Goal: Task Accomplishment & Management: Manage account settings

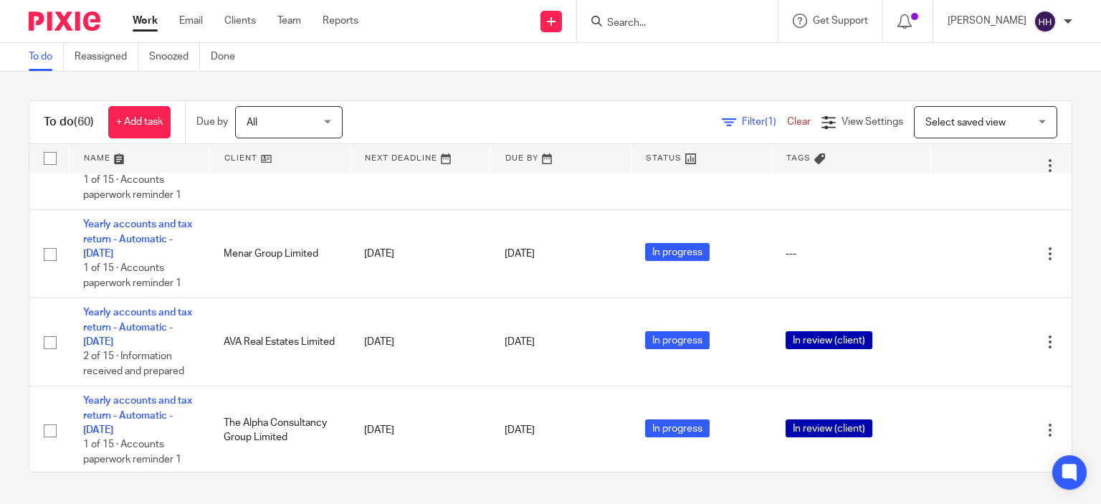
scroll to position [287, 0]
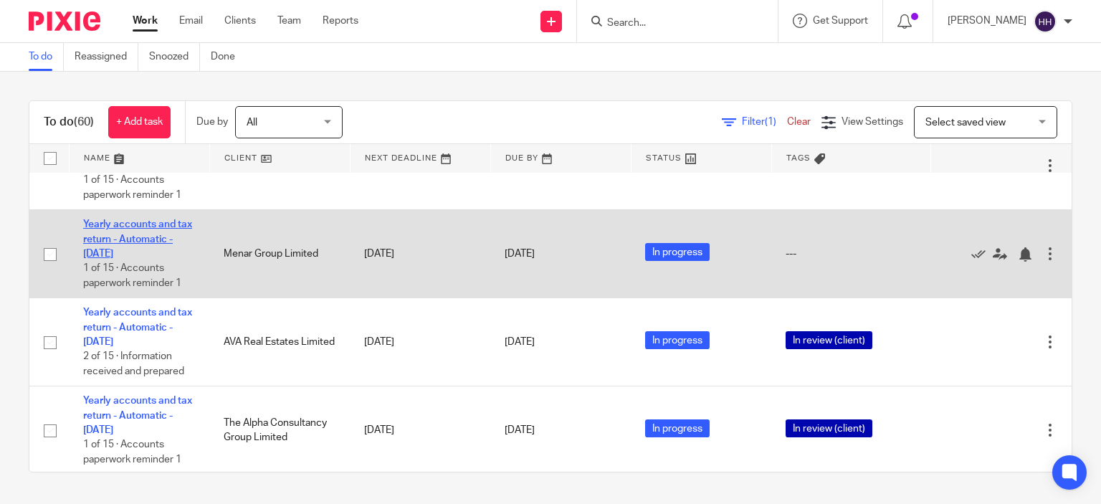
click at [130, 252] on link "Yearly accounts and tax return - Automatic - [DATE]" at bounding box center [137, 238] width 109 height 39
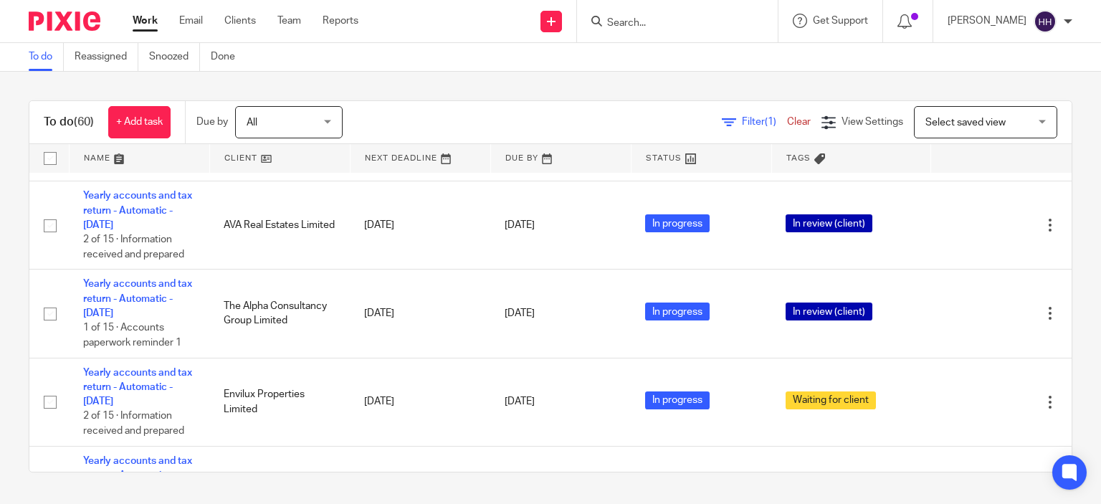
scroll to position [493, 0]
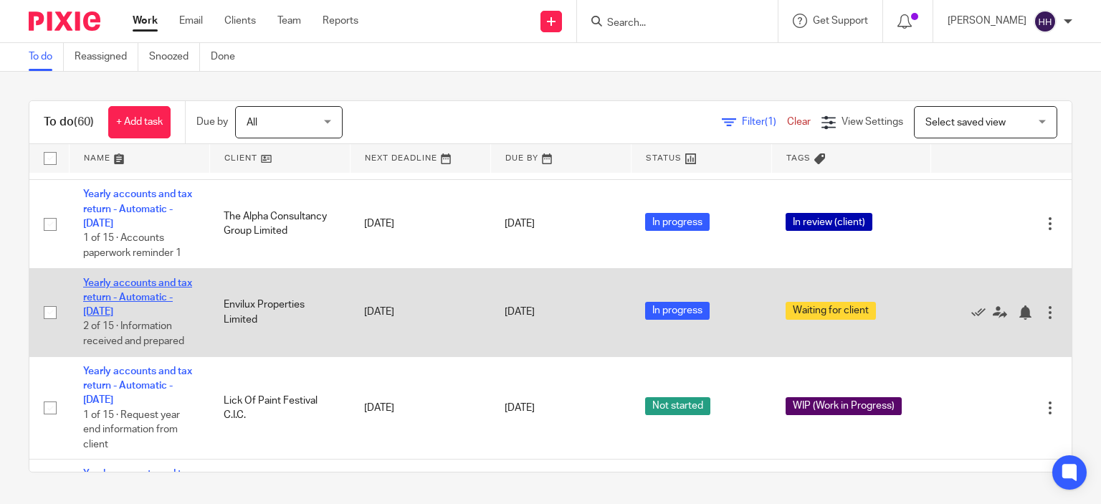
click at [153, 314] on link "Yearly accounts and tax return - Automatic - [DATE]" at bounding box center [137, 297] width 109 height 39
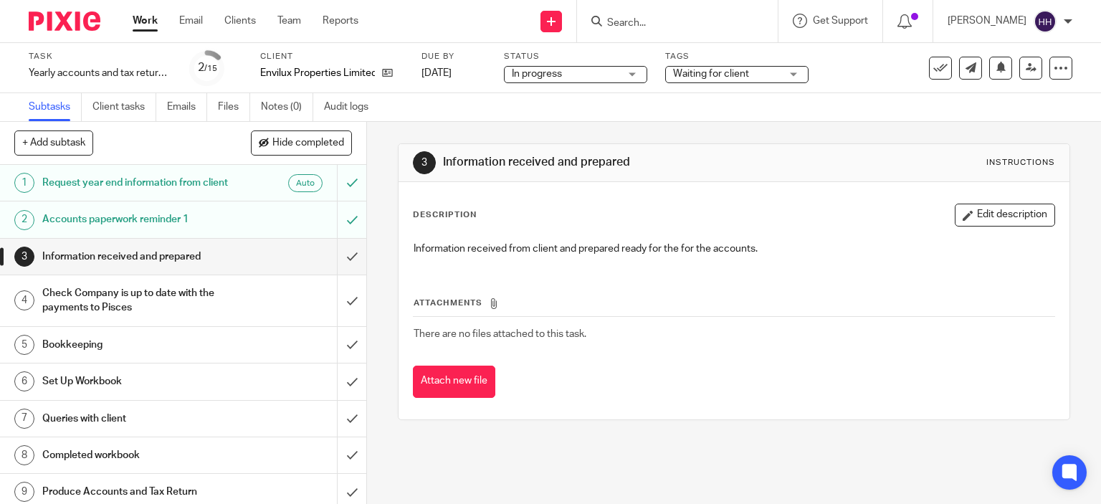
click at [235, 230] on div "Accounts paperwork reminder 1" at bounding box center [182, 220] width 280 height 22
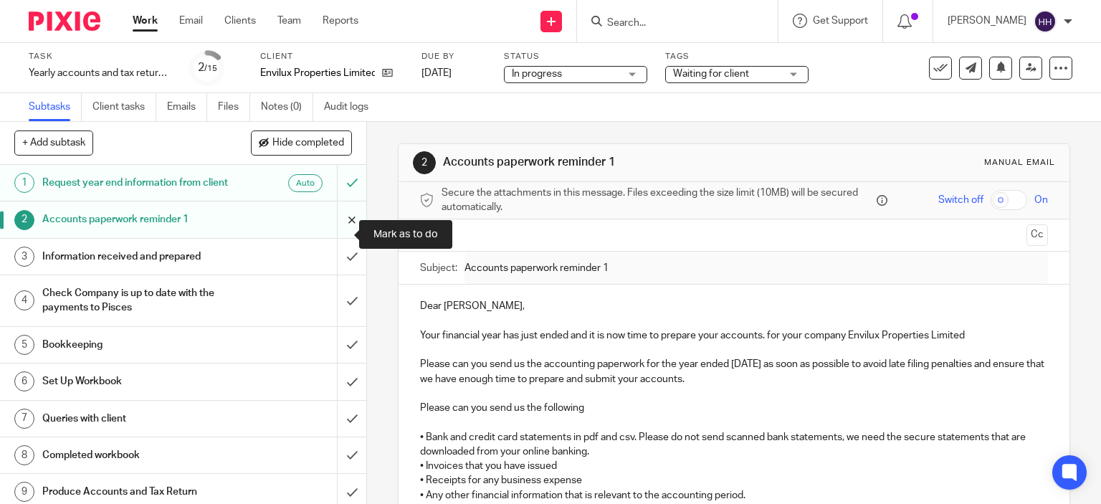
click at [346, 237] on input "submit" at bounding box center [183, 219] width 366 height 36
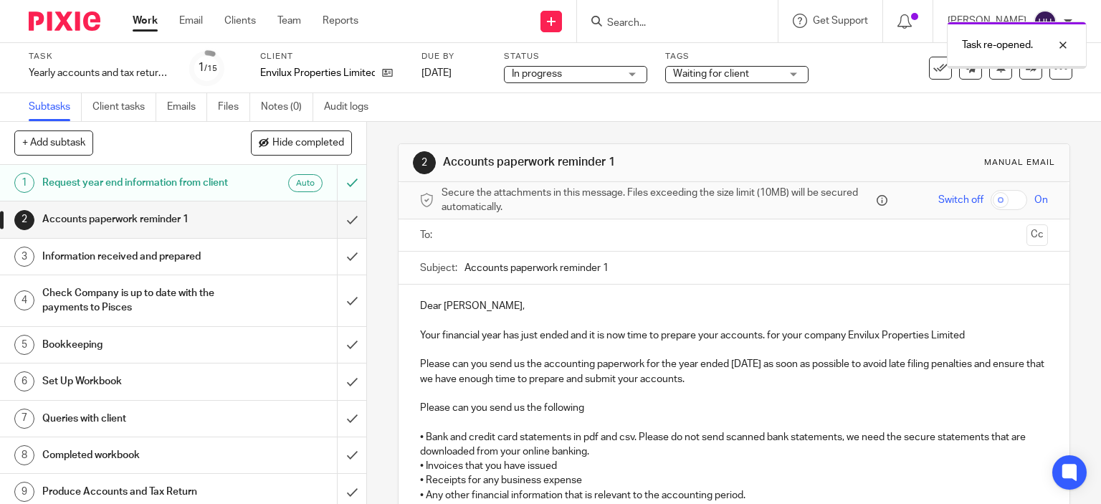
click at [625, 262] on input "Accounts paperwork reminder 1" at bounding box center [757, 268] width 584 height 32
type input "Accounts paperwork reminder 2"
click at [518, 330] on p "Your financial year has just ended and it is now time to prepare your accounts.…" at bounding box center [734, 335] width 629 height 14
click at [508, 330] on p "Your financial year has just ended and it is now time to prepare your accounts.…" at bounding box center [734, 335] width 629 height 14
click at [420, 337] on p "Your financial year has just ended and it is now time to prepare your accounts.…" at bounding box center [734, 335] width 629 height 14
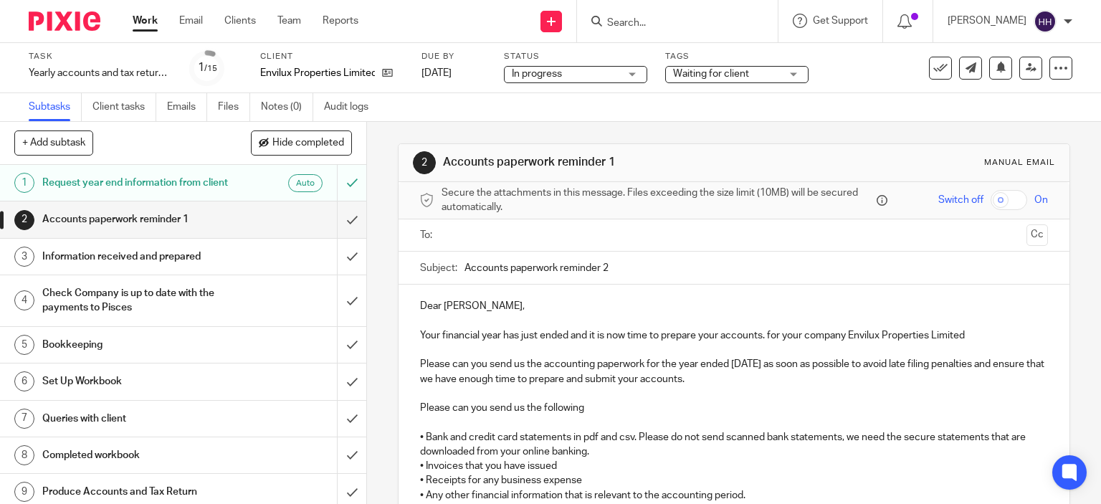
click at [562, 330] on p "Your financial year has just ended and it is now time to prepare your accounts.…" at bounding box center [734, 335] width 629 height 14
click at [541, 333] on p "Your financial year has just ended and it is now time to prepare your accounts.…" at bounding box center [734, 335] width 629 height 14
click at [531, 232] on input "text" at bounding box center [734, 235] width 574 height 16
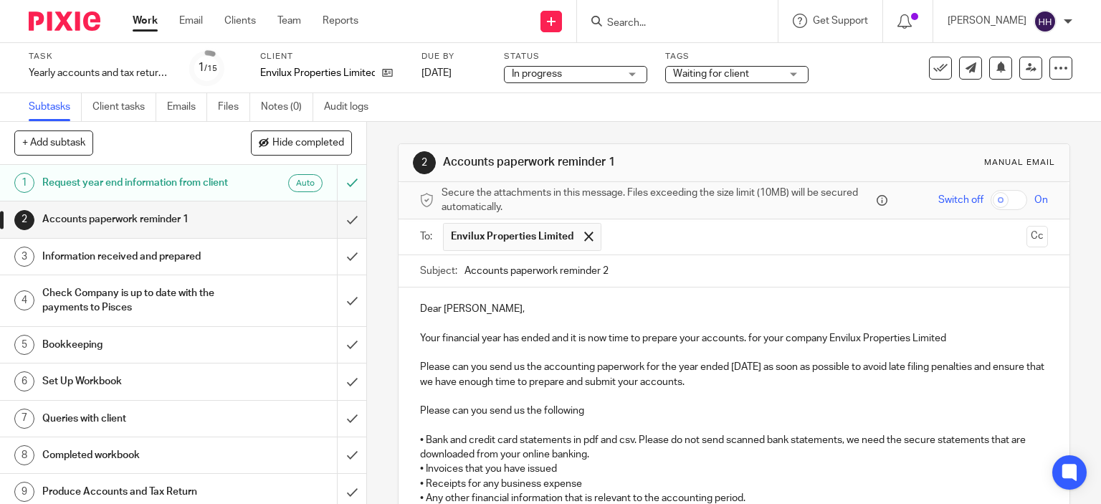
scroll to position [255, 0]
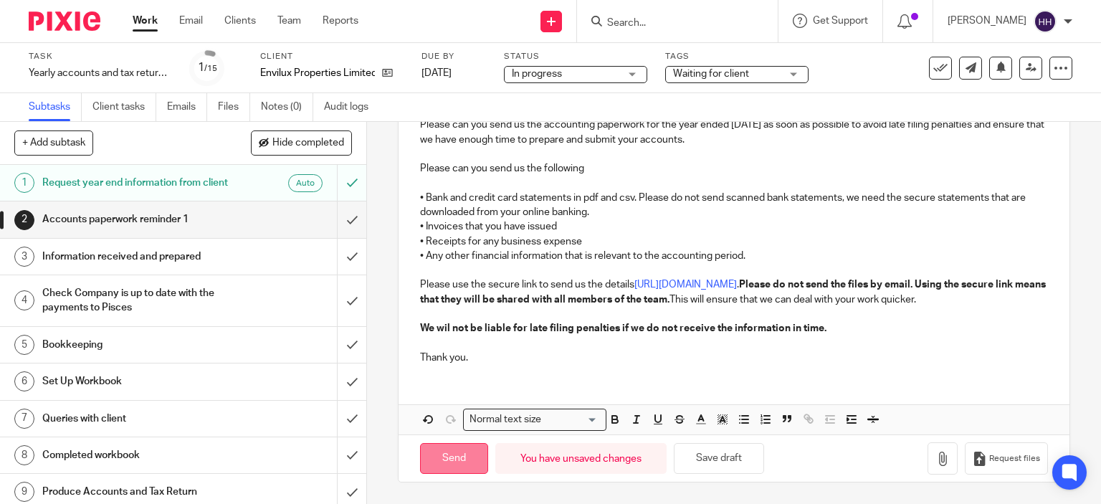
click at [437, 465] on input "Send" at bounding box center [454, 458] width 68 height 31
type input "Sent"
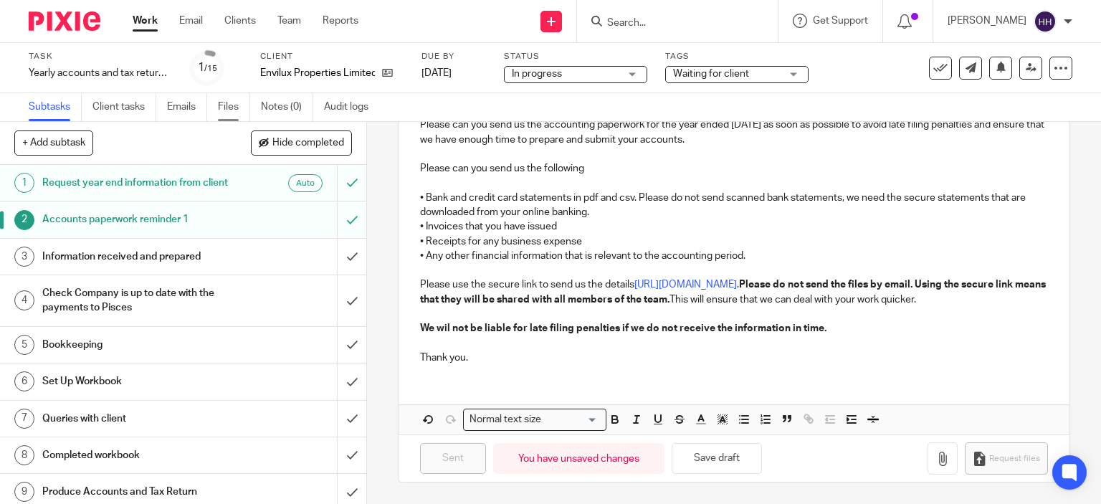
click at [228, 107] on link "Files" at bounding box center [234, 107] width 32 height 28
